Goal: Information Seeking & Learning: Learn about a topic

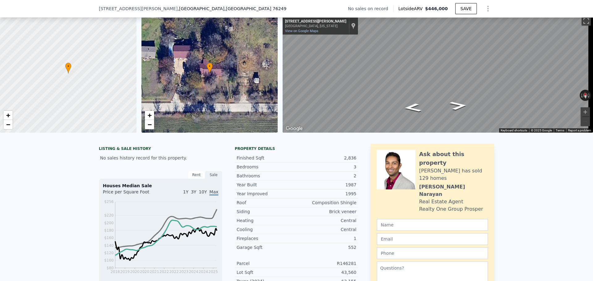
scroll to position [60, 0]
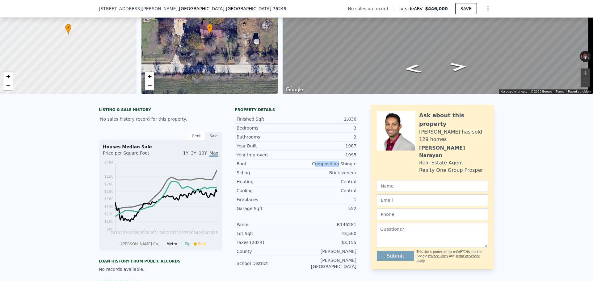
drag, startPoint x: 320, startPoint y: 170, endPoint x: 339, endPoint y: 168, distance: 19.2
click at [339, 167] on div "Composition Shingle" at bounding box center [326, 164] width 60 height 6
drag, startPoint x: 321, startPoint y: 181, endPoint x: 352, endPoint y: 181, distance: 30.6
click at [346, 177] on div "Siding Brick veneer" at bounding box center [296, 172] width 123 height 9
drag, startPoint x: 326, startPoint y: 193, endPoint x: 331, endPoint y: 195, distance: 5.8
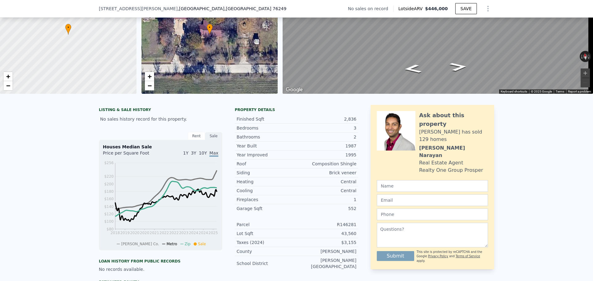
click at [328, 193] on div "Central" at bounding box center [326, 191] width 60 height 6
click at [338, 204] on div "Fireplaces 1" at bounding box center [296, 199] width 123 height 9
drag, startPoint x: 347, startPoint y: 214, endPoint x: 361, endPoint y: 214, distance: 13.3
click at [361, 214] on div "LISTING & SALE HISTORY No sales history record for this property. Rent Sale Ren…" at bounding box center [296, 228] width 395 height 247
copy div "552"
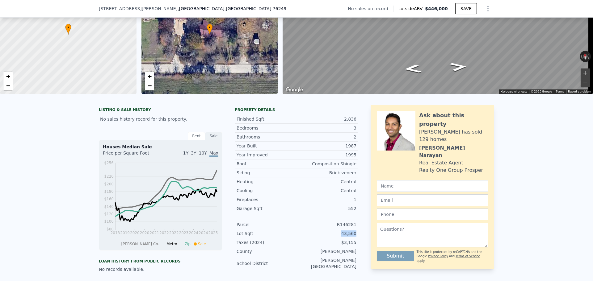
drag, startPoint x: 342, startPoint y: 239, endPoint x: 355, endPoint y: 239, distance: 13.0
click at [355, 238] on div "Lot Sqft 43,560" at bounding box center [296, 233] width 123 height 9
copy div "43,560"
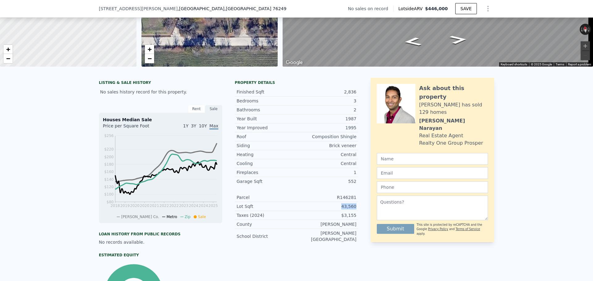
scroll to position [121, 0]
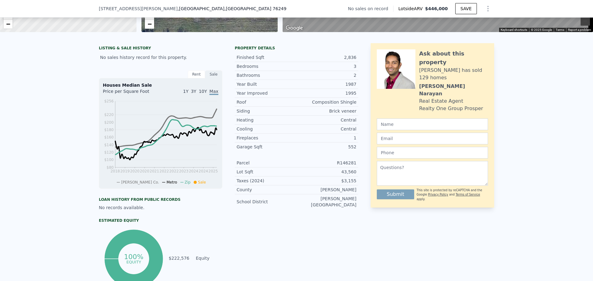
click at [349, 87] on div "1987" at bounding box center [326, 84] width 60 height 6
drag, startPoint x: 345, startPoint y: 184, endPoint x: 353, endPoint y: 185, distance: 7.7
click at [353, 184] on div "$3,155" at bounding box center [326, 181] width 60 height 6
copy div "3,155"
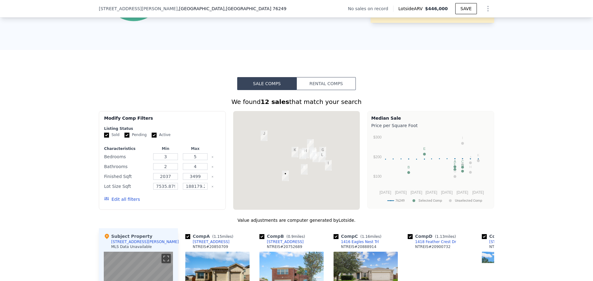
scroll to position [401, 0]
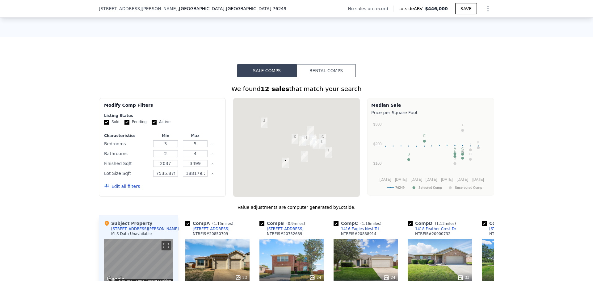
click at [322, 76] on button "Rental Comps" at bounding box center [325, 70] width 59 height 13
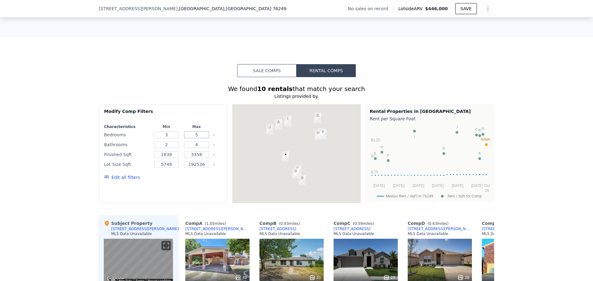
click at [185, 138] on input "5" at bounding box center [196, 134] width 25 height 7
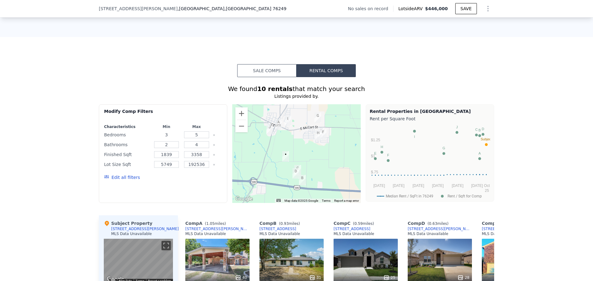
drag, startPoint x: 168, startPoint y: 138, endPoint x: 156, endPoint y: 139, distance: 11.8
click at [156, 138] on input "3" at bounding box center [166, 134] width 25 height 7
type input "2"
type input "4"
drag, startPoint x: 173, startPoint y: 150, endPoint x: 147, endPoint y: 150, distance: 26.2
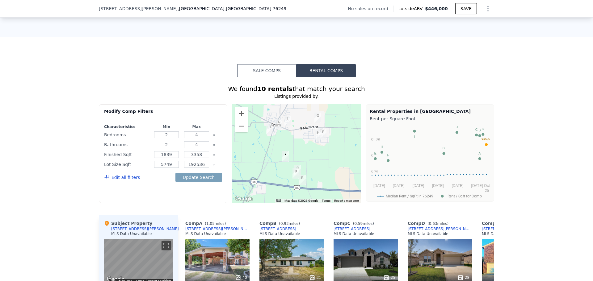
click at [147, 149] on div "Bathrooms 2 4" at bounding box center [163, 144] width 118 height 9
type input "1"
type input "3"
click at [206, 182] on button "Update Search" at bounding box center [198, 177] width 47 height 9
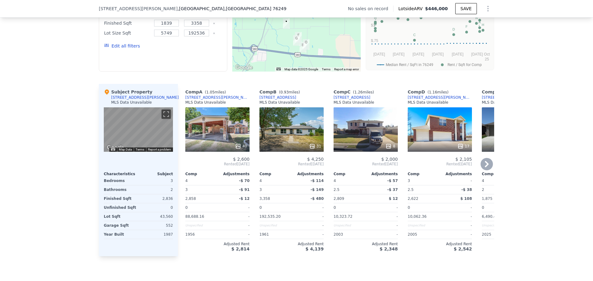
scroll to position [494, 0]
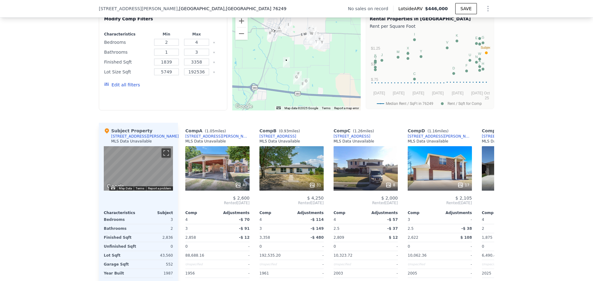
click at [213, 73] on icon "Clear" at bounding box center [214, 72] width 2 height 2
click at [205, 89] on button "Update Search" at bounding box center [198, 85] width 47 height 9
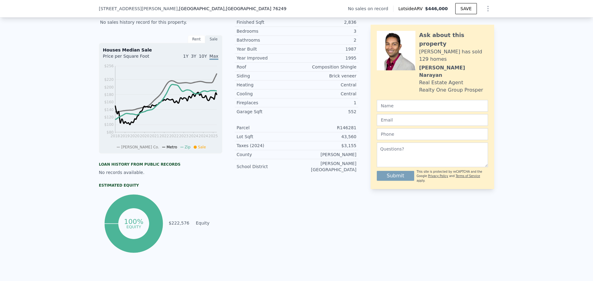
scroll to position [93, 0]
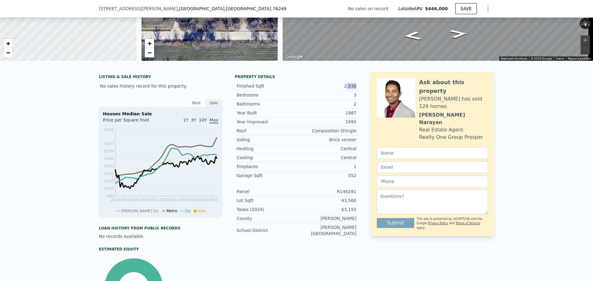
drag, startPoint x: 347, startPoint y: 93, endPoint x: 355, endPoint y: 93, distance: 8.6
click at [355, 91] on div "Finished Sqft 2,836" at bounding box center [296, 86] width 123 height 9
click at [356, 92] on div "LISTING & SALE HISTORY No sales history record for this property. Rent Sale Ren…" at bounding box center [296, 195] width 395 height 247
drag, startPoint x: 356, startPoint y: 90, endPoint x: 341, endPoint y: 89, distance: 15.1
click at [341, 89] on div "LISTING & SALE HISTORY No sales history record for this property. Rent Sale Ren…" at bounding box center [296, 195] width 395 height 247
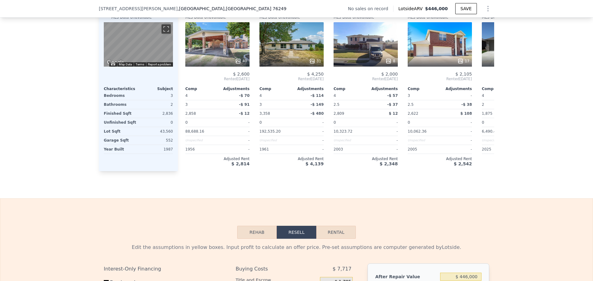
scroll to position [648, 0]
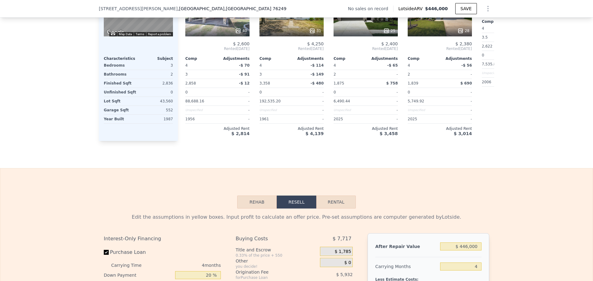
type input "3"
type input "5"
type input "2"
type input "4"
type input "5749"
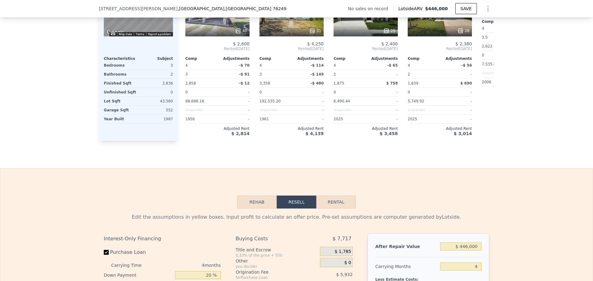
type input "192536"
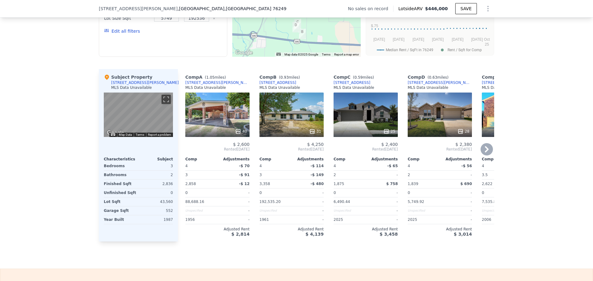
scroll to position [525, 0]
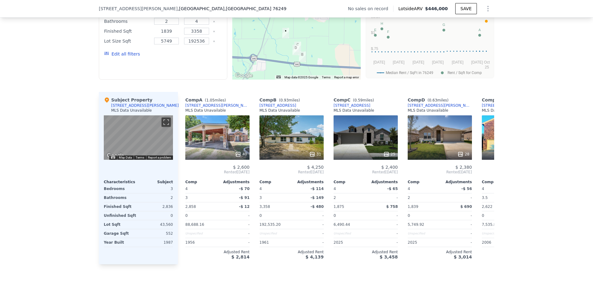
drag, startPoint x: 171, startPoint y: 34, endPoint x: 156, endPoint y: 34, distance: 15.4
click at [156, 34] on input "1839" at bounding box center [166, 31] width 25 height 7
type input "1600"
type input "2000"
click at [193, 58] on button "Update Search" at bounding box center [198, 54] width 47 height 9
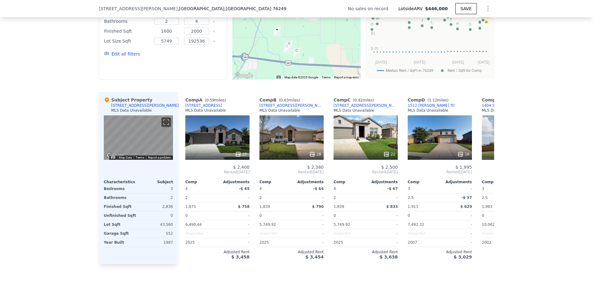
click at [161, 33] on input "1600" at bounding box center [166, 31] width 25 height 7
click at [160, 35] on input "600" at bounding box center [166, 31] width 25 height 7
type input "2600"
type input "3000"
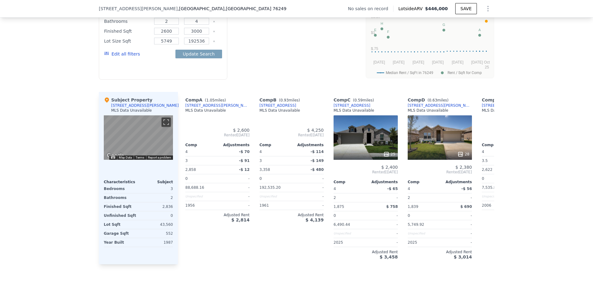
type input "1839"
type input "3358"
